Goal: Task Accomplishment & Management: Complete application form

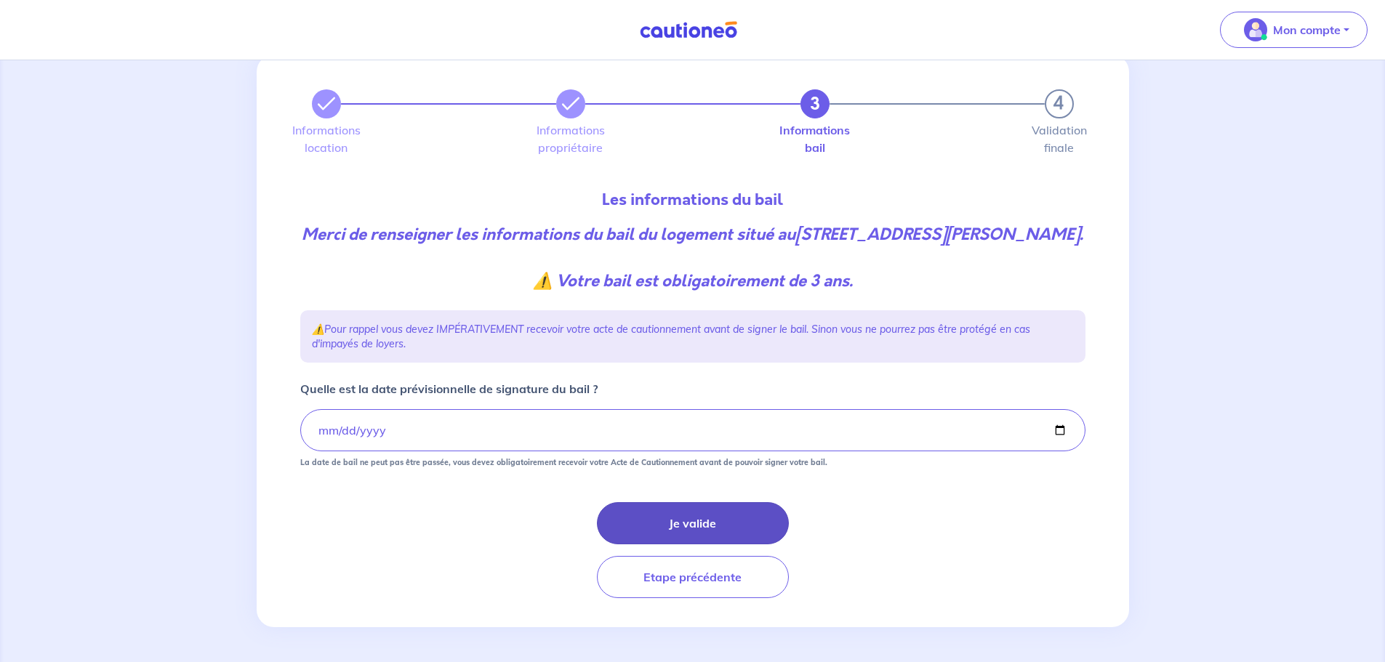
click at [701, 520] on button "Je valide" at bounding box center [693, 523] width 192 height 42
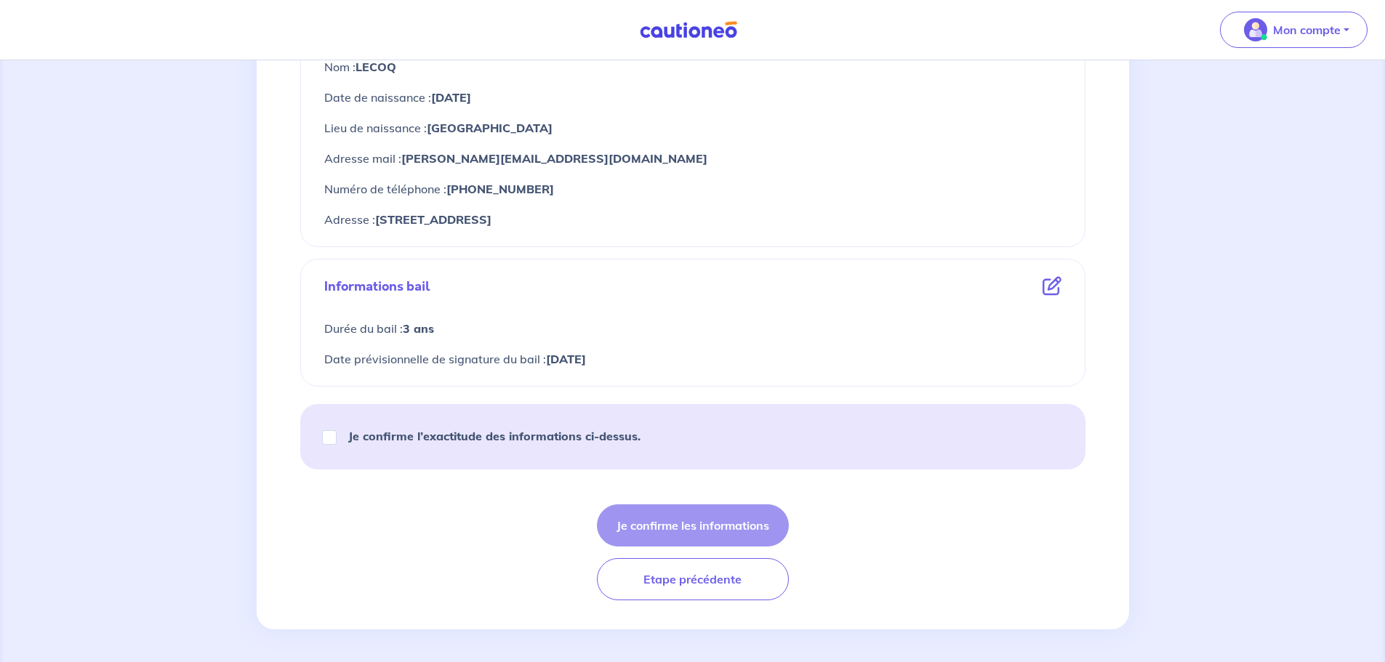
scroll to position [648, 0]
click at [323, 437] on input "Je confirme l’exactitude des informations ci-dessus." at bounding box center [329, 435] width 15 height 15
checkbox input "true"
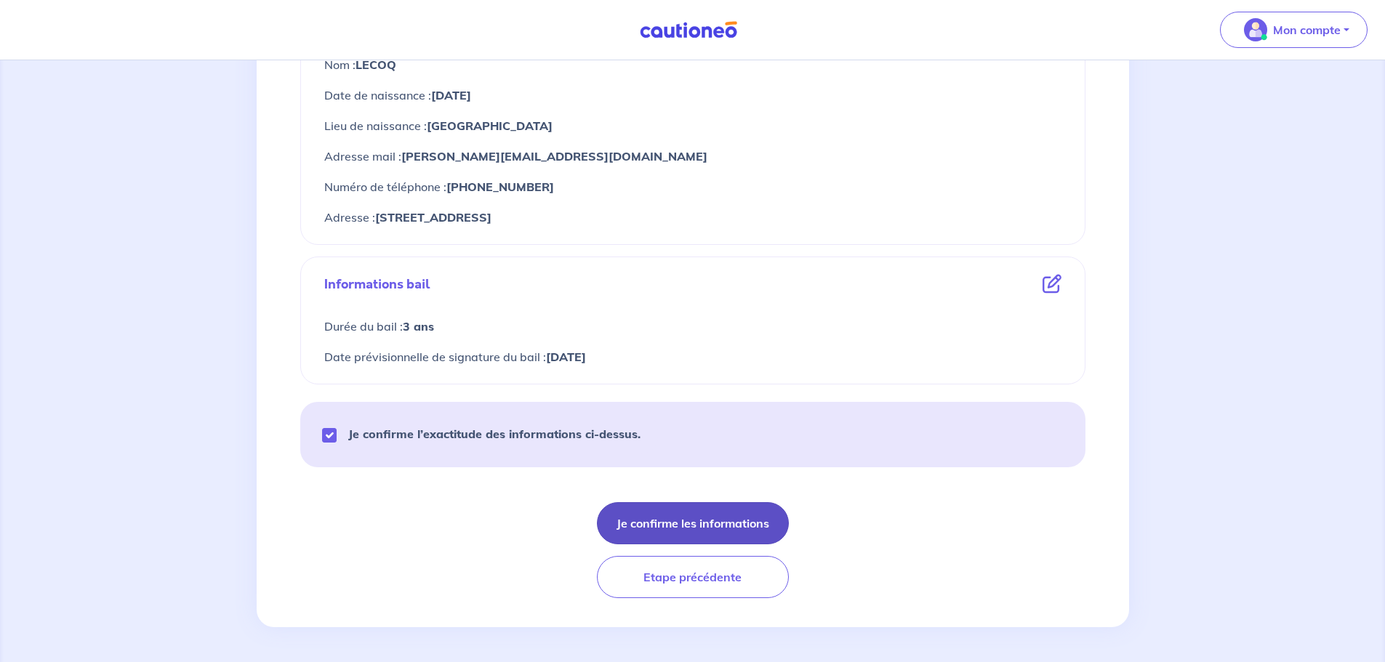
click at [691, 522] on button "Je confirme les informations" at bounding box center [693, 523] width 192 height 42
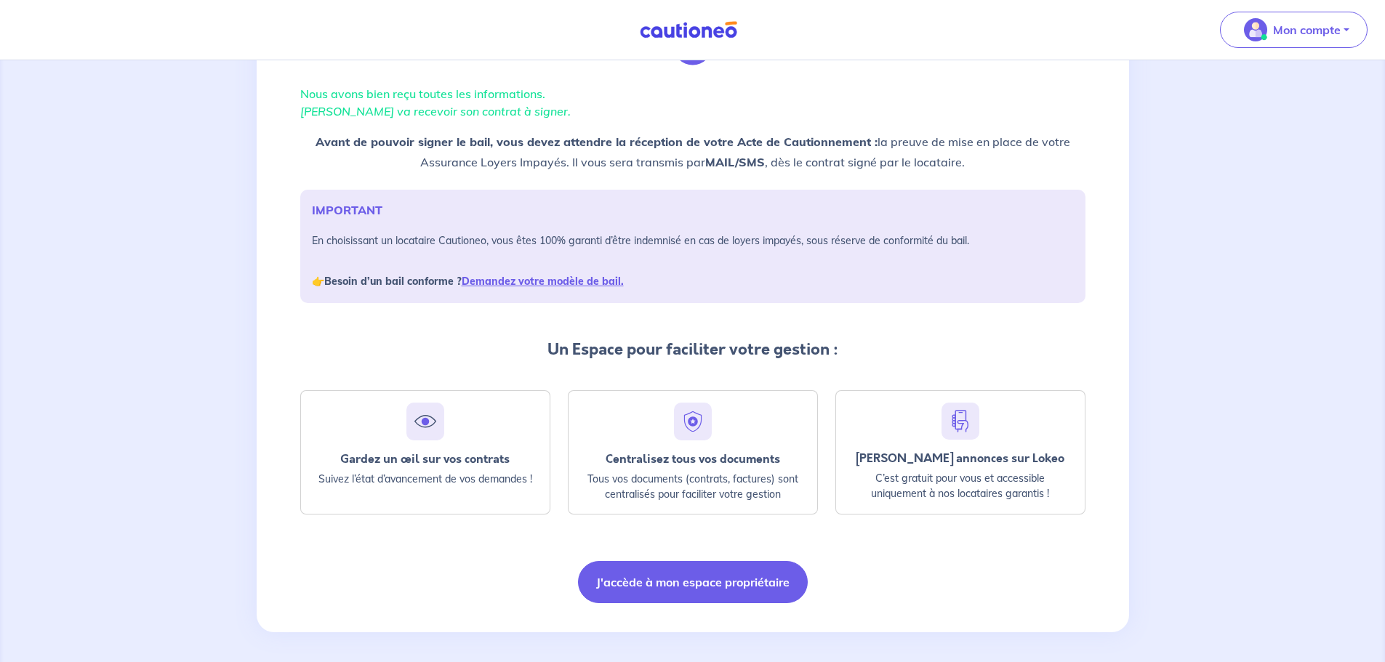
scroll to position [94, 0]
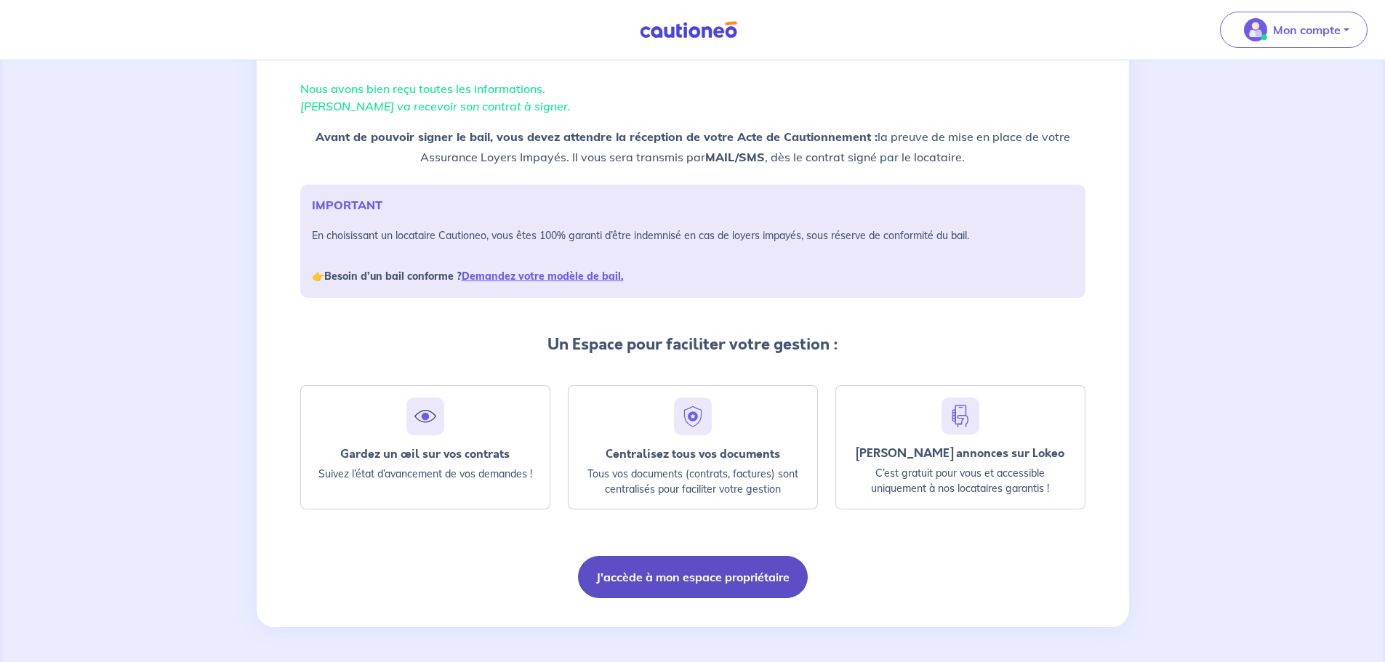
click at [695, 571] on button "J'accède à mon espace propriétaire" at bounding box center [693, 577] width 230 height 42
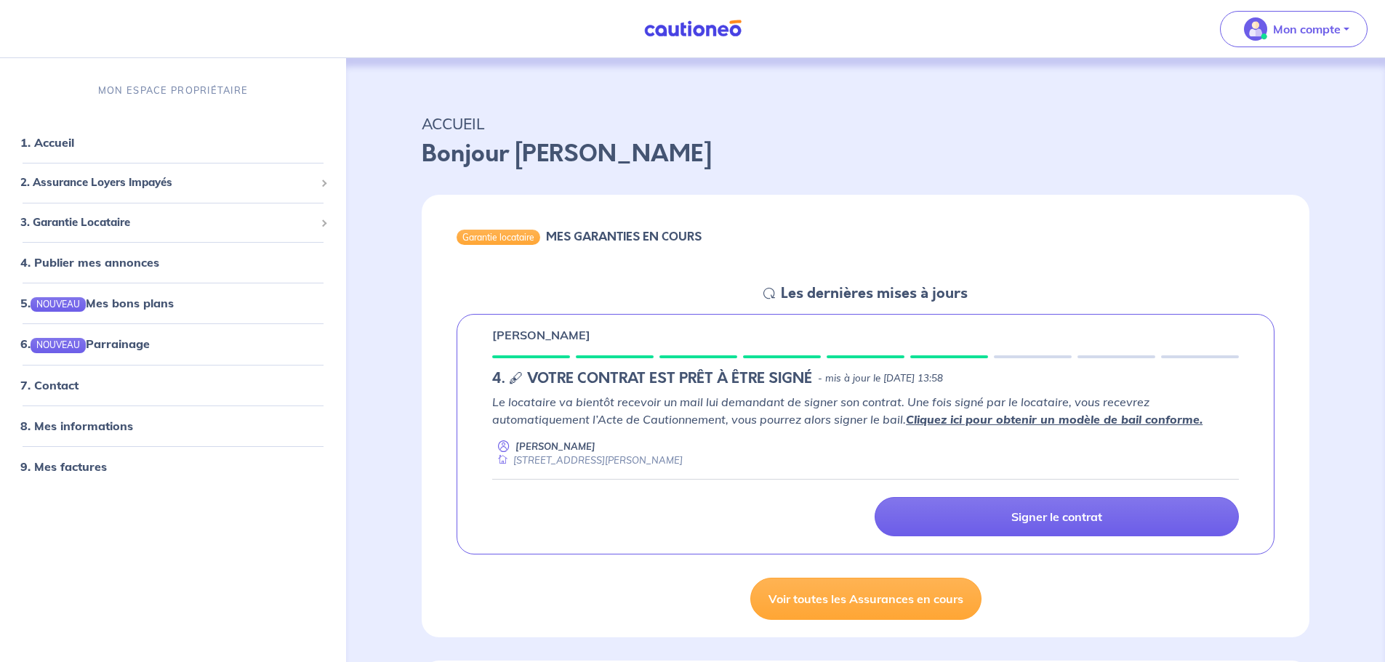
click at [1007, 416] on link "Cliquez ici pour obtenir un modèle de bail conforme." at bounding box center [1054, 419] width 297 height 15
